Goal: Browse casually

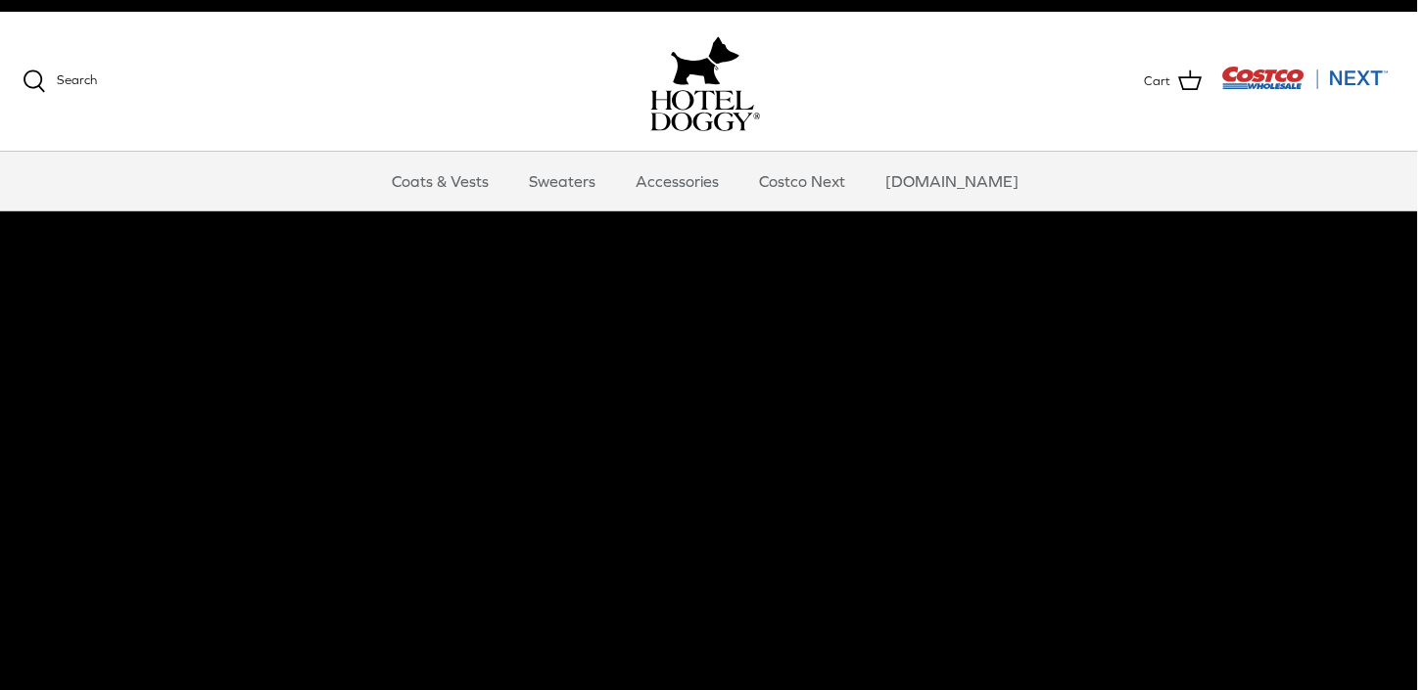
scroll to position [23, 7]
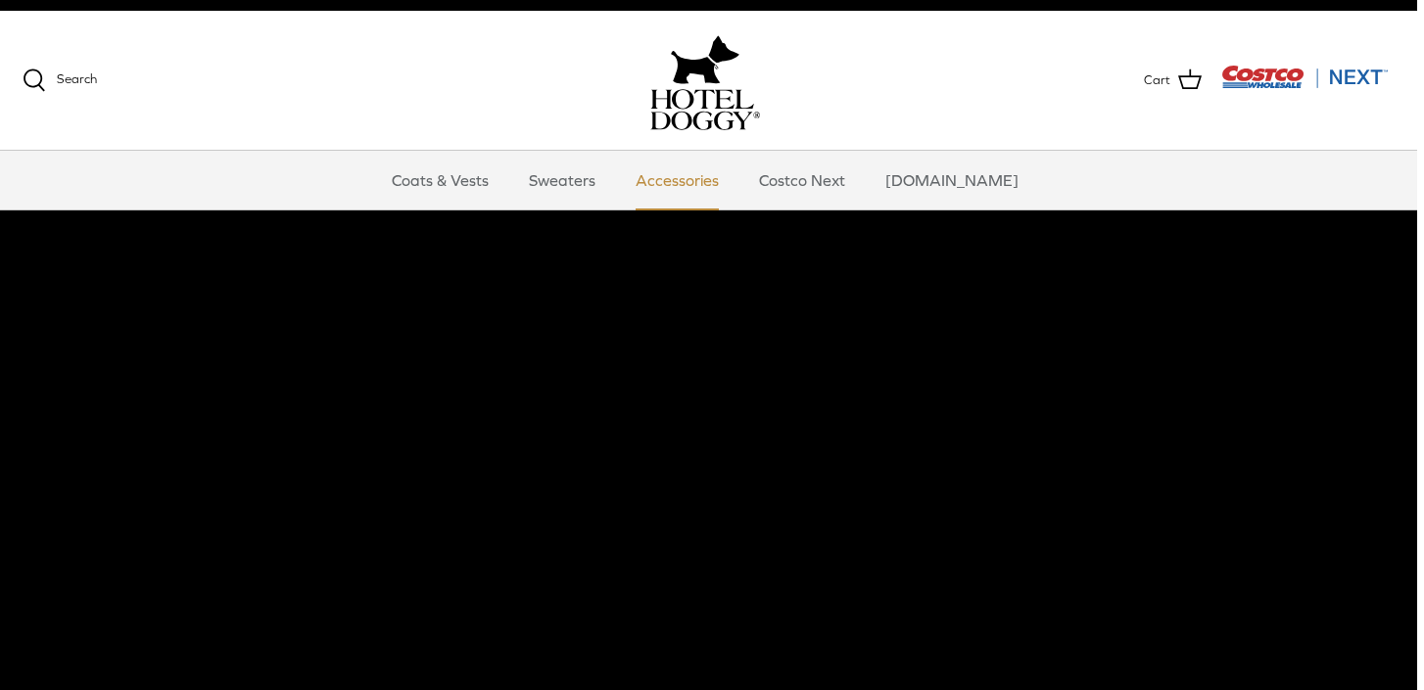
click at [697, 185] on link "Accessories" at bounding box center [677, 180] width 118 height 59
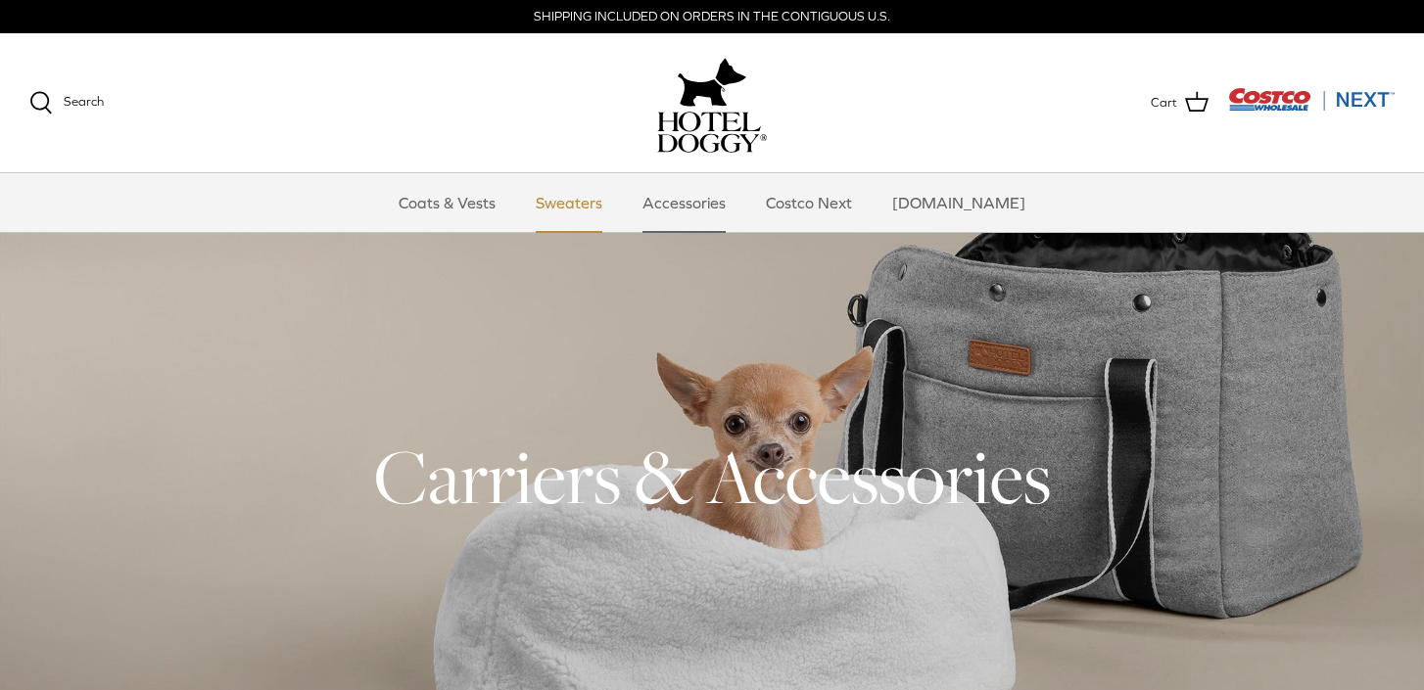
click at [578, 201] on link "Sweaters" at bounding box center [569, 202] width 102 height 59
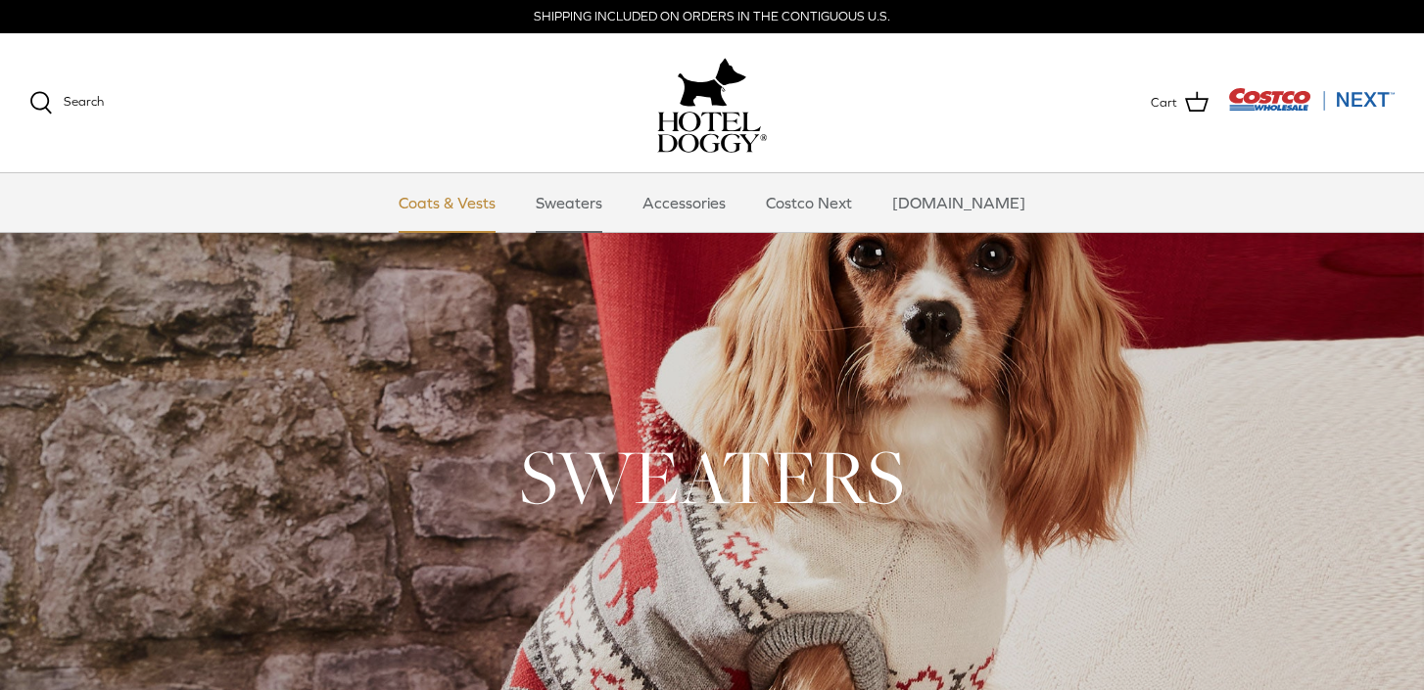
click at [509, 201] on link "Coats & Vests" at bounding box center [447, 202] width 132 height 59
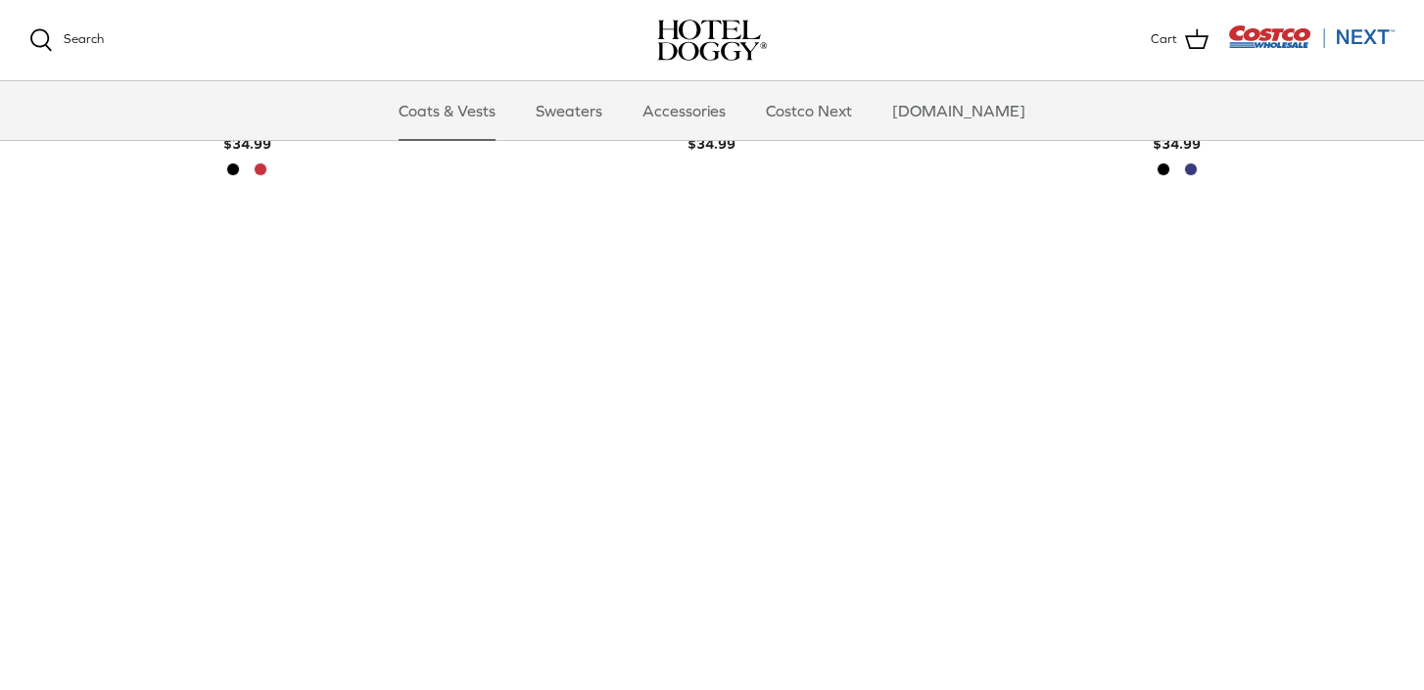
scroll to position [962, 0]
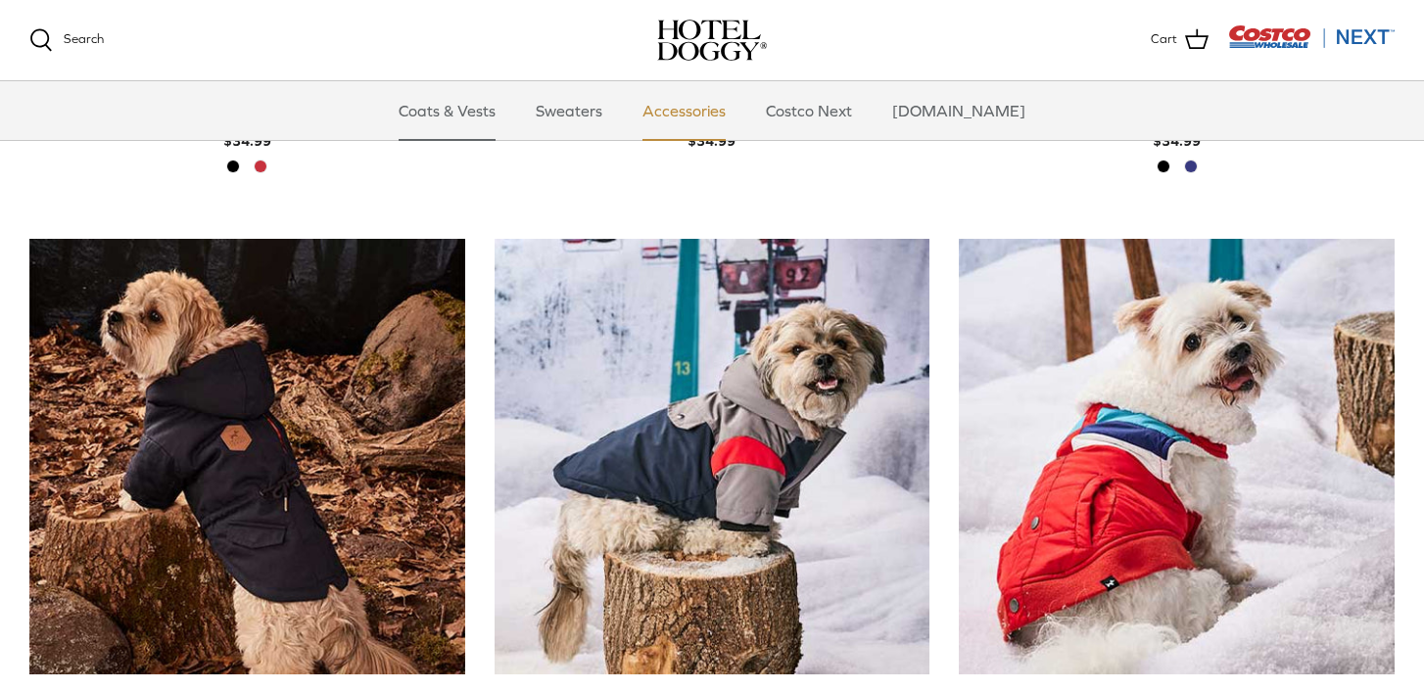
click at [734, 108] on link "Accessories" at bounding box center [684, 110] width 118 height 59
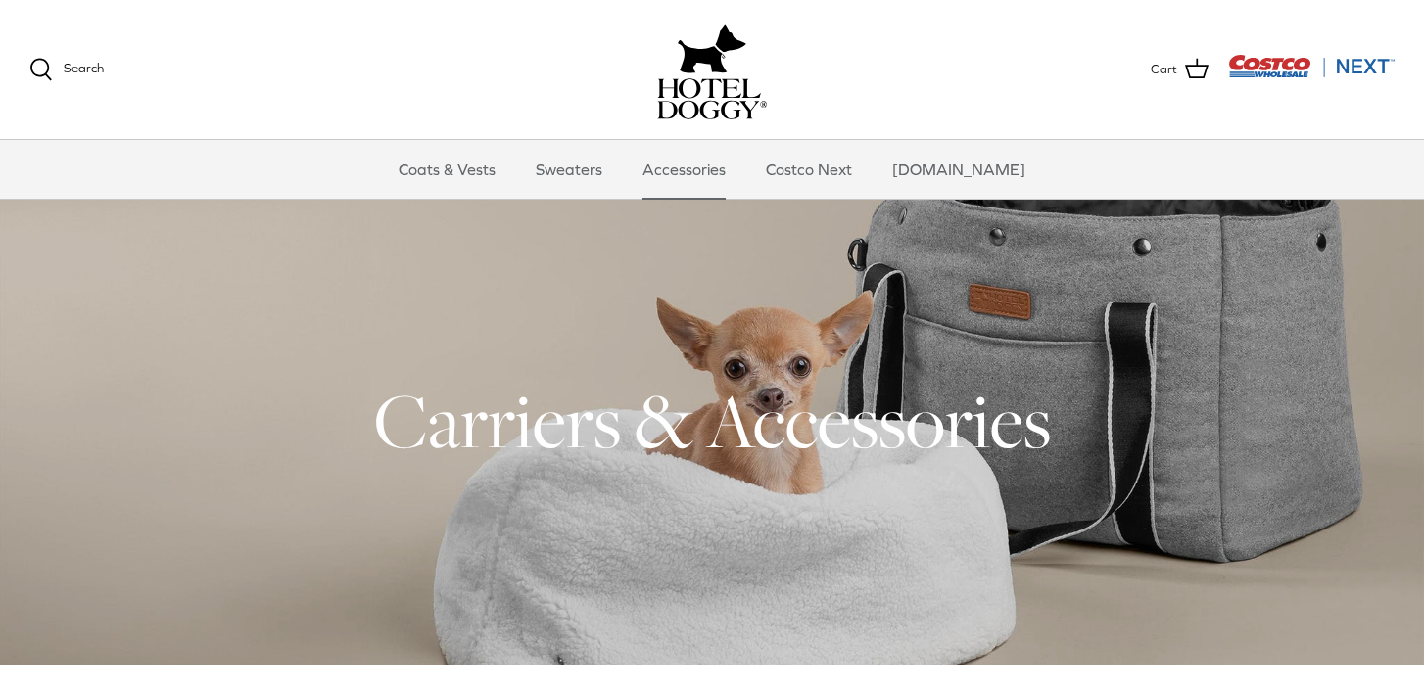
scroll to position [18, 0]
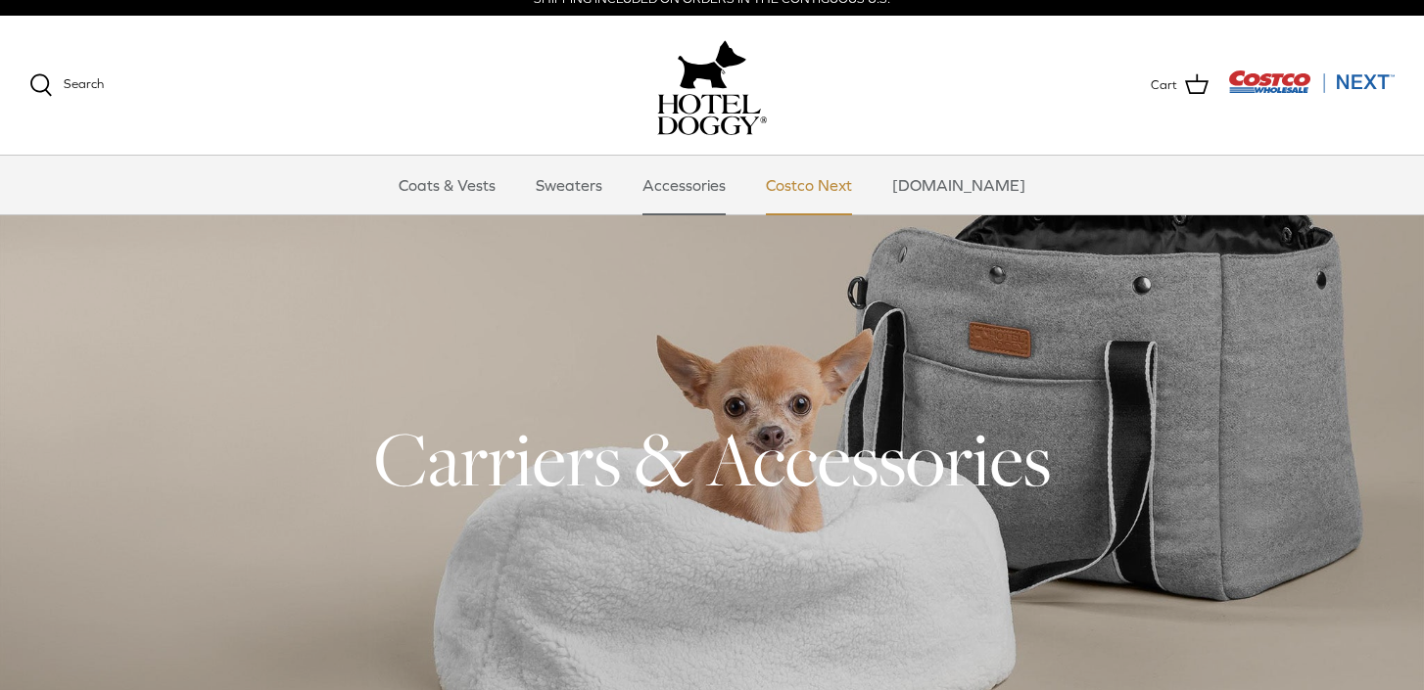
click at [844, 184] on link "Costco Next" at bounding box center [808, 185] width 121 height 59
